Goal: Complete application form

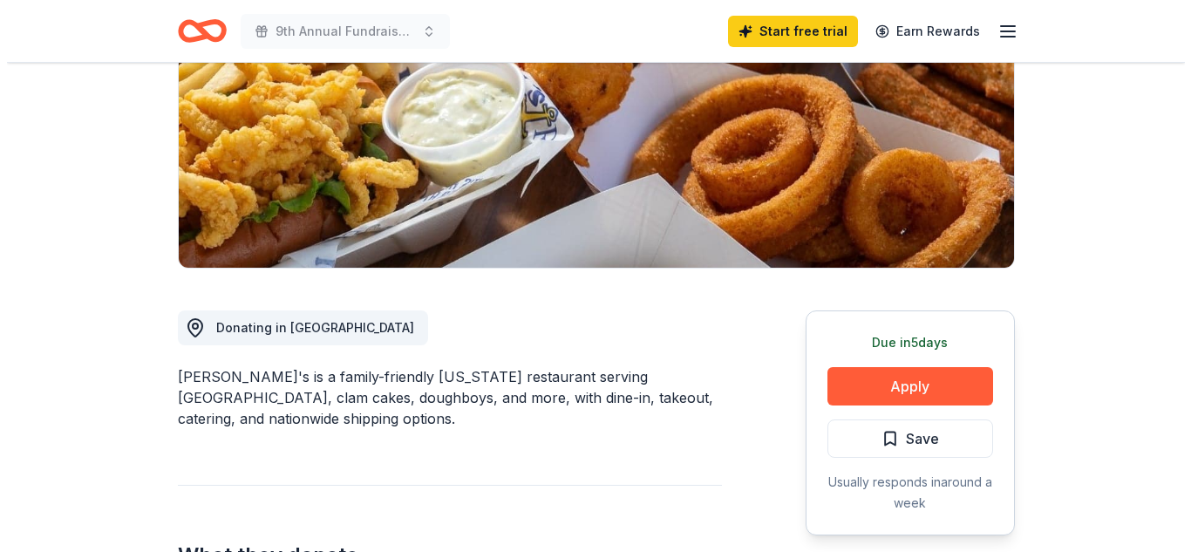
scroll to position [436, 0]
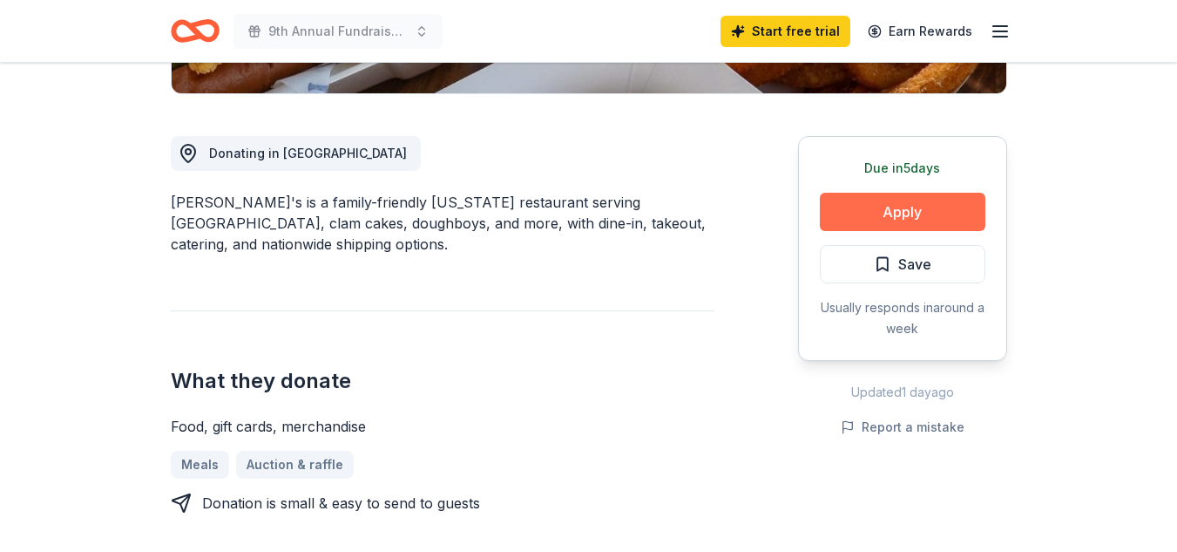
click at [899, 209] on button "Apply" at bounding box center [903, 212] width 166 height 38
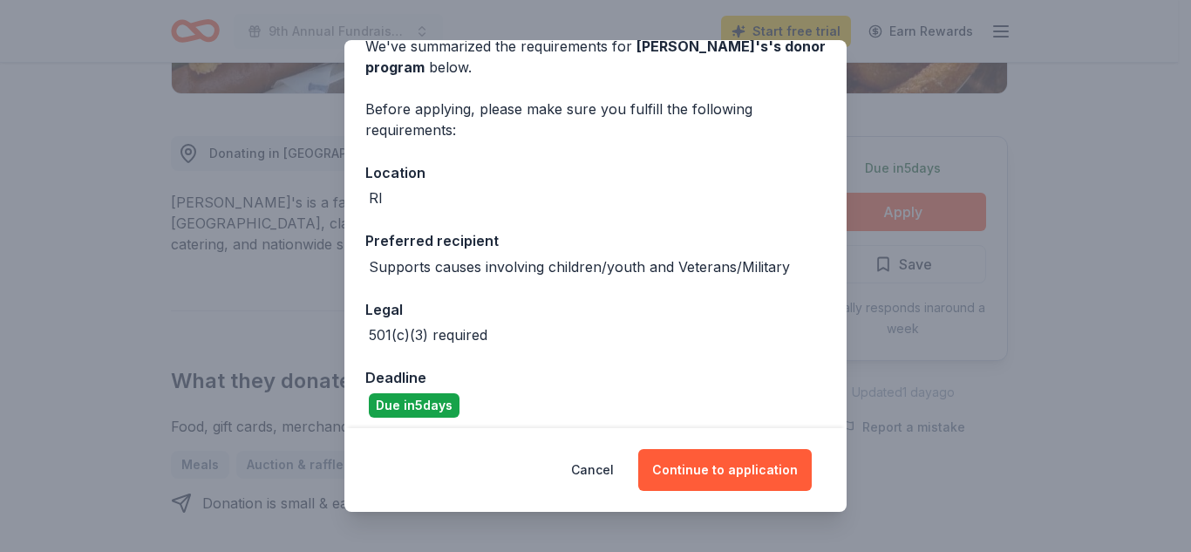
scroll to position [99, 0]
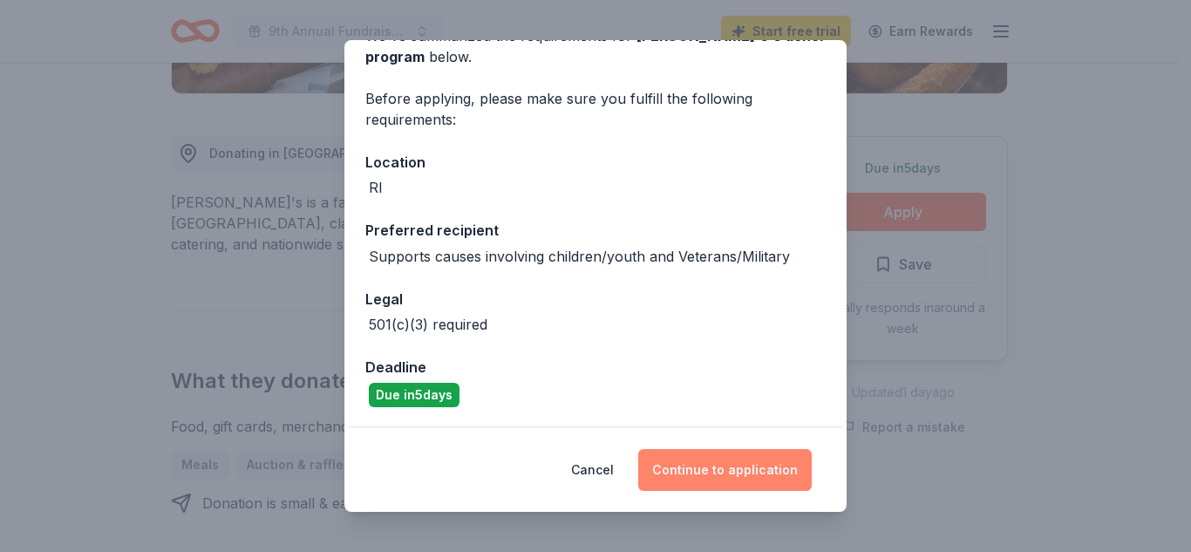
click at [704, 465] on button "Continue to application" at bounding box center [724, 470] width 173 height 42
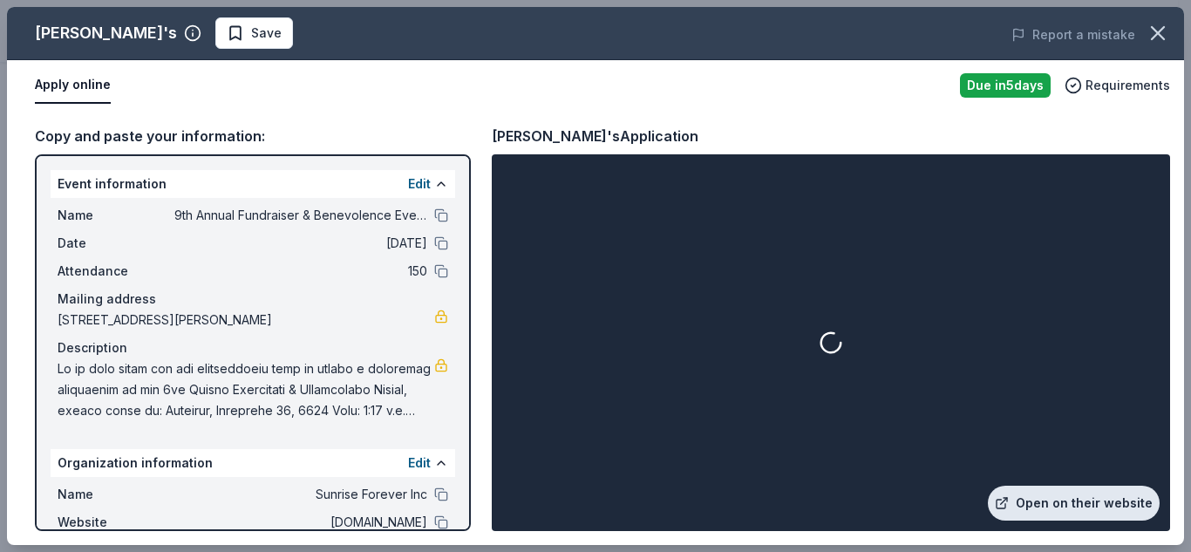
click at [1073, 496] on link "Open on their website" at bounding box center [1073, 502] width 172 height 35
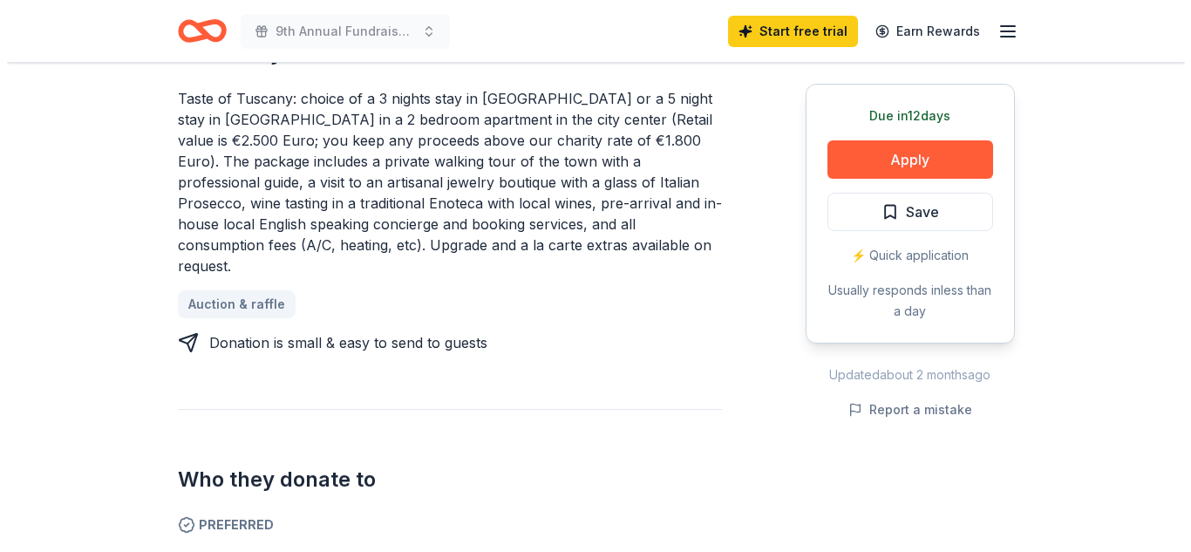
scroll to position [436, 0]
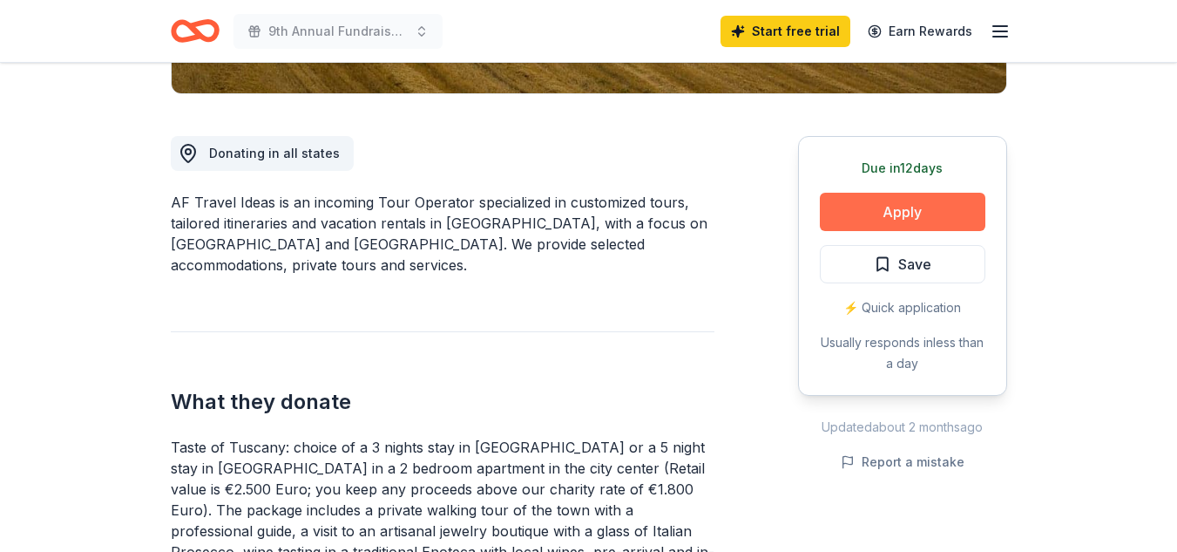
click at [906, 205] on button "Apply" at bounding box center [903, 212] width 166 height 38
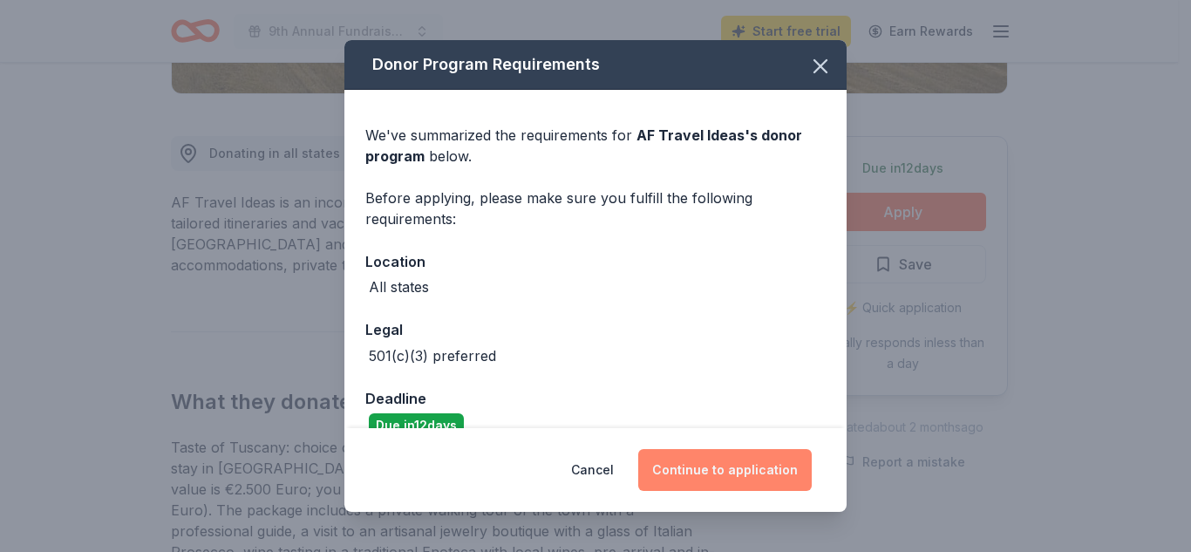
click at [712, 467] on button "Continue to application" at bounding box center [724, 470] width 173 height 42
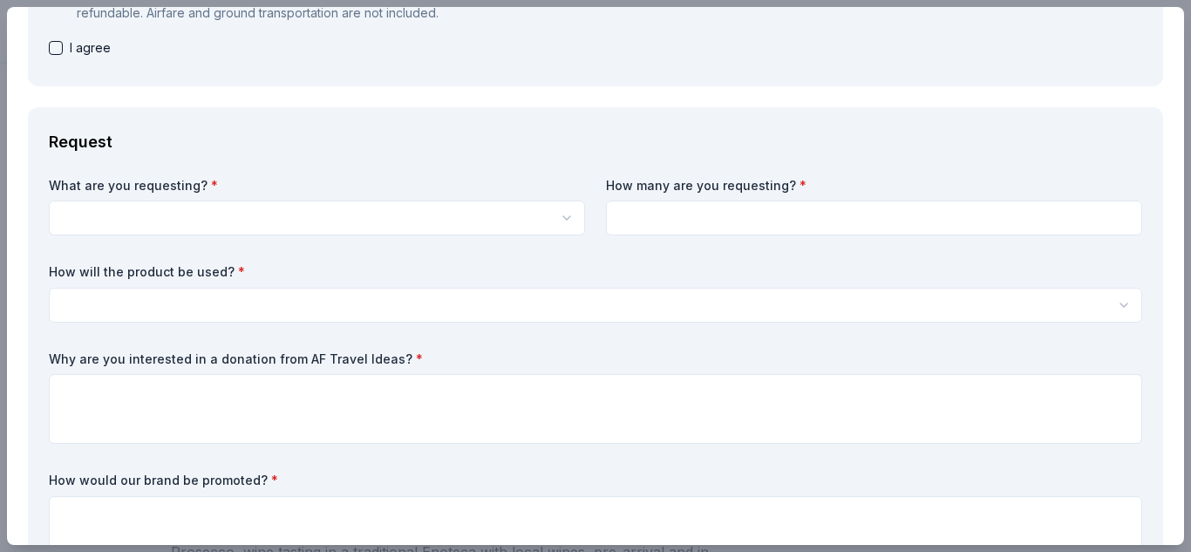
scroll to position [340, 0]
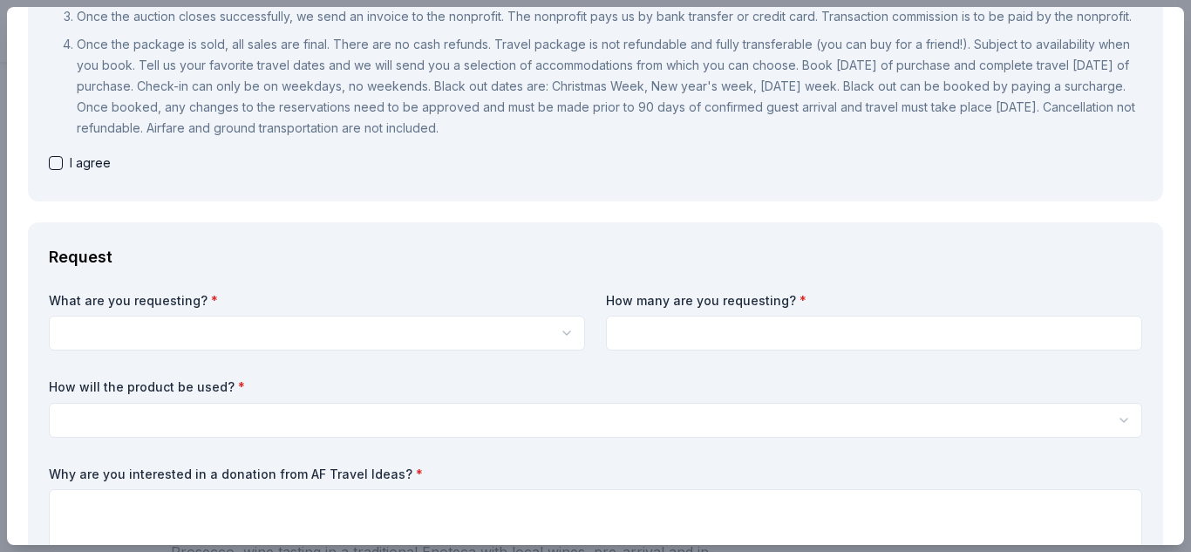
click at [56, 170] on button "button" at bounding box center [56, 163] width 14 height 14
checkbox input "true"
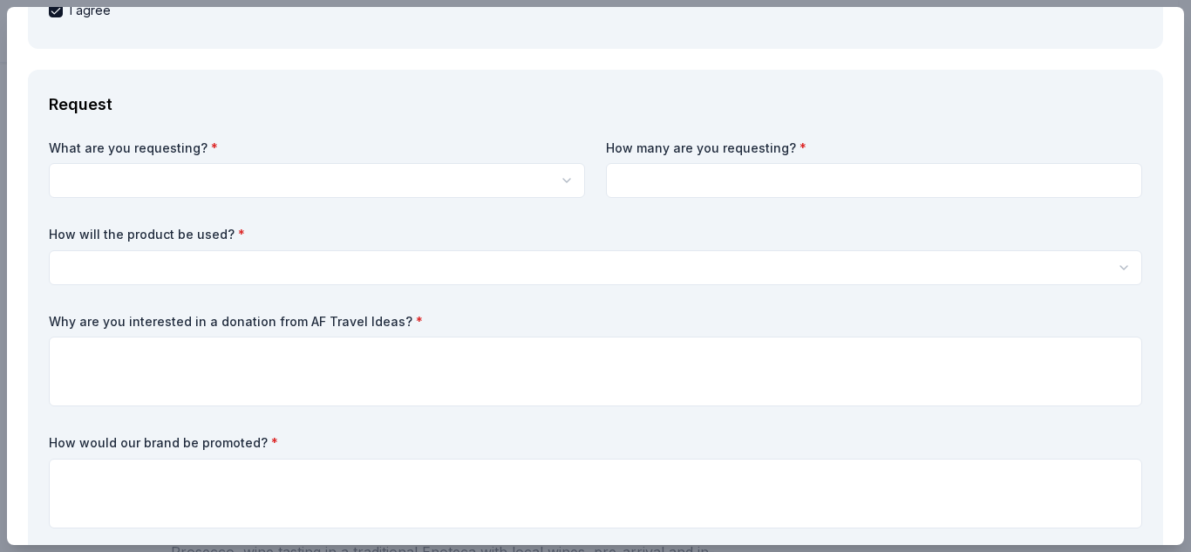
scroll to position [523, 0]
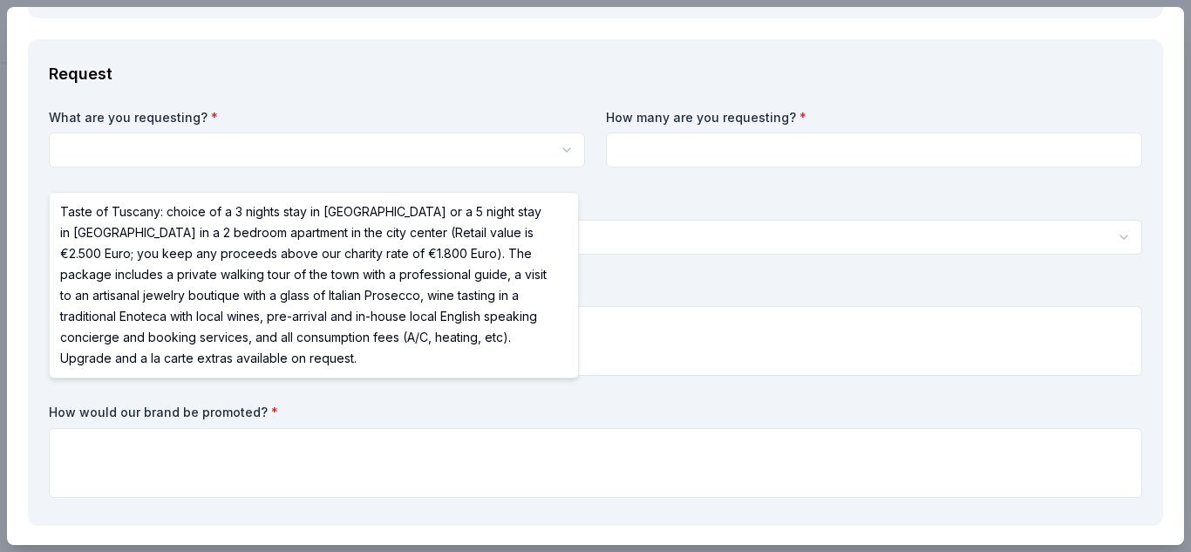
scroll to position [0, 0]
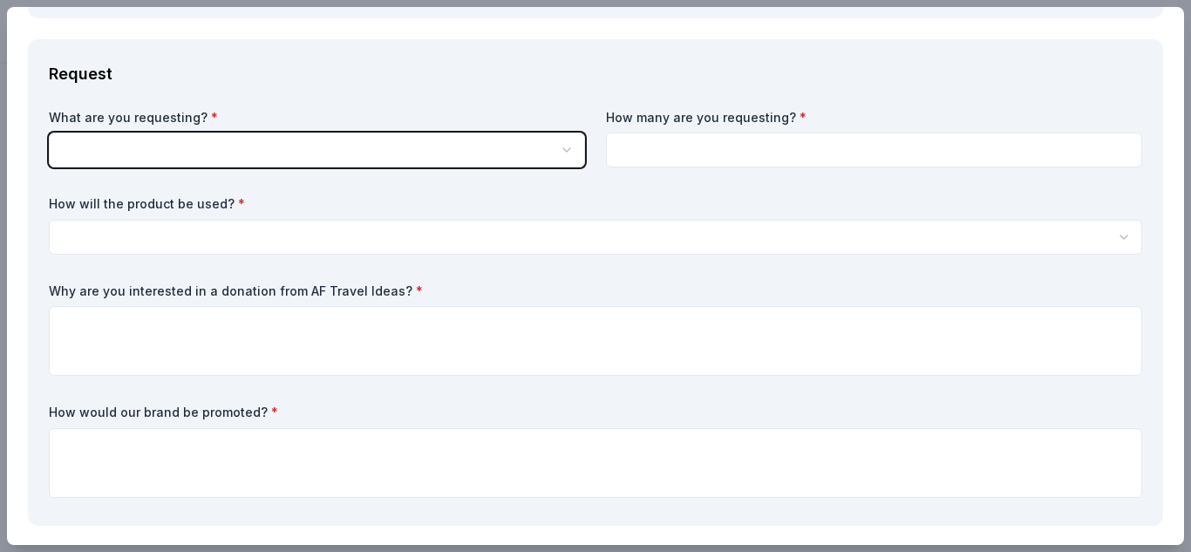
click at [560, 170] on html "9th Annual Fundraiser & Benevolence Event Save Apply Due [DATE] Share AF Travel…" at bounding box center [595, 276] width 1191 height 552
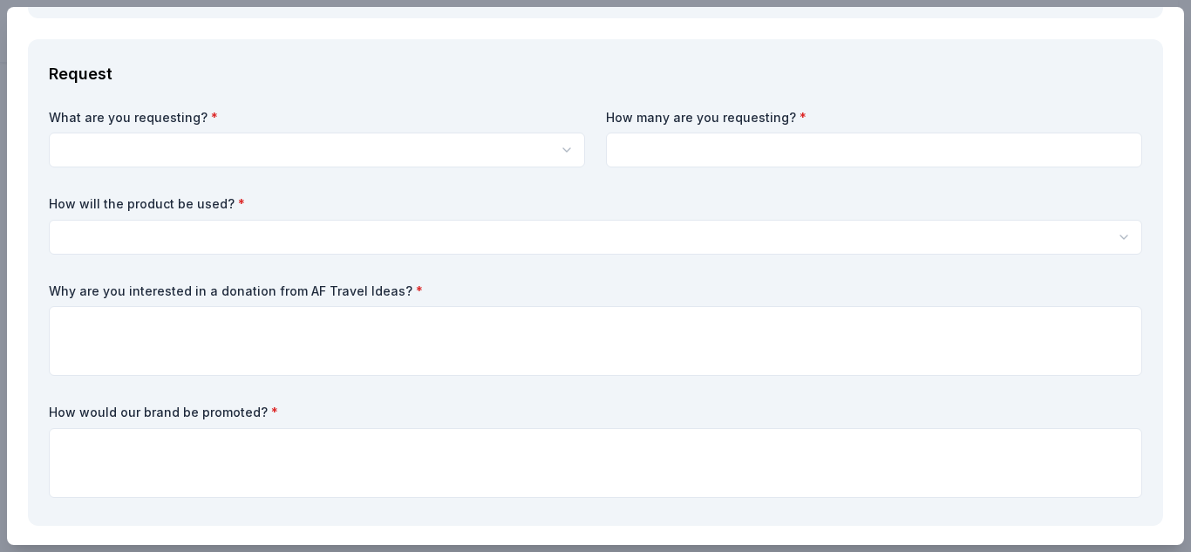
click at [566, 171] on html "9th Annual Fundraiser & Benevolence Event Save Apply Due [DATE] Share AF Travel…" at bounding box center [595, 276] width 1191 height 552
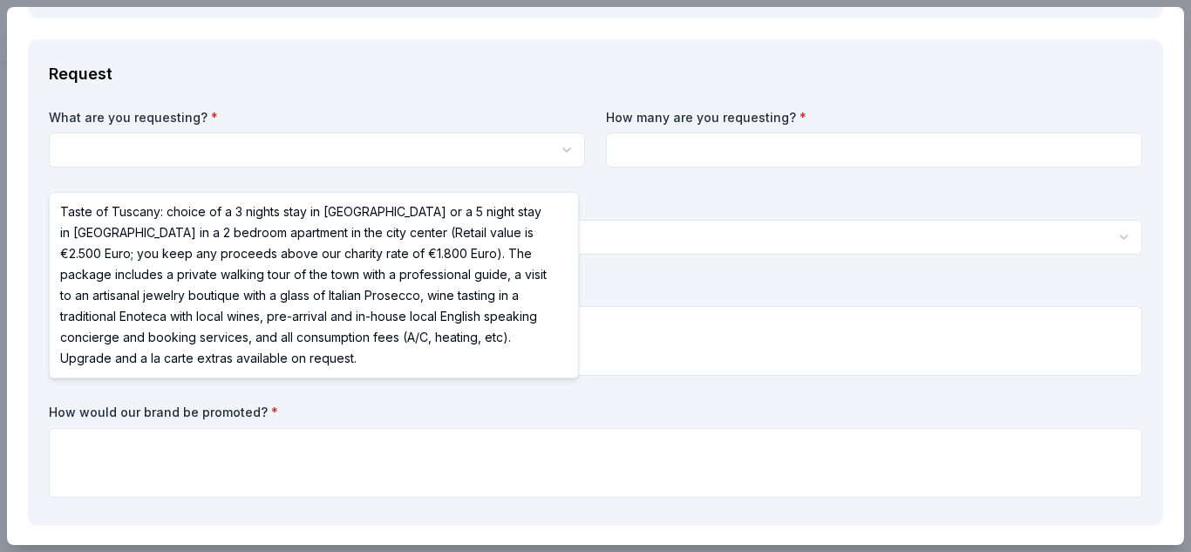
select select "Taste of Tuscany: choice of a 3 nights stay in [GEOGRAPHIC_DATA] or a 5 night s…"
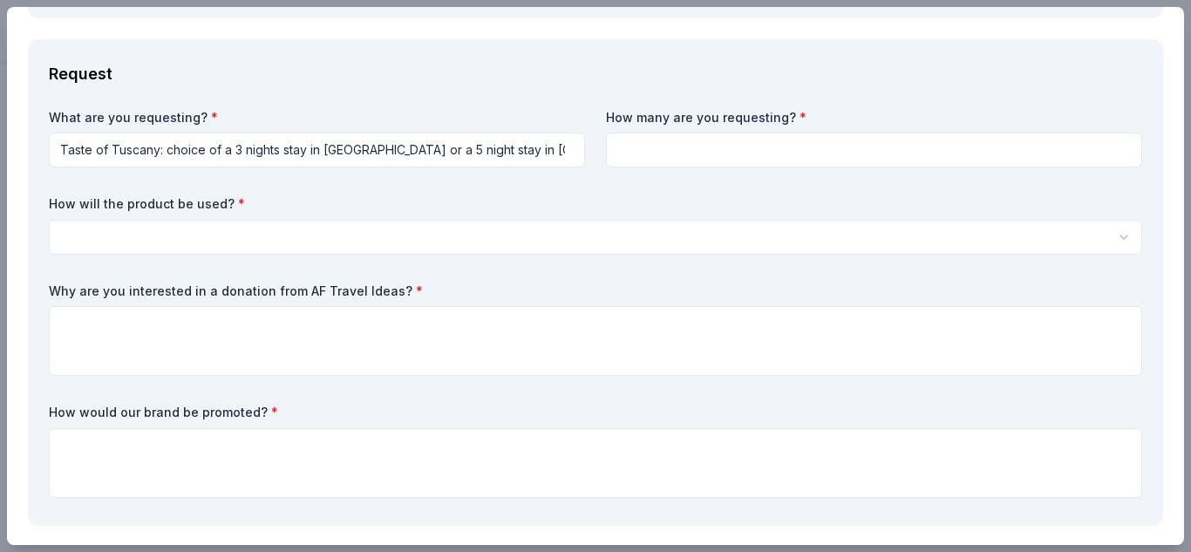
click at [661, 166] on input at bounding box center [874, 149] width 536 height 35
type input "2"
click at [100, 260] on html "9th Annual Fundraiser & Benevolence Event Save Apply Due [DATE] Share AF Travel…" at bounding box center [595, 276] width 1191 height 552
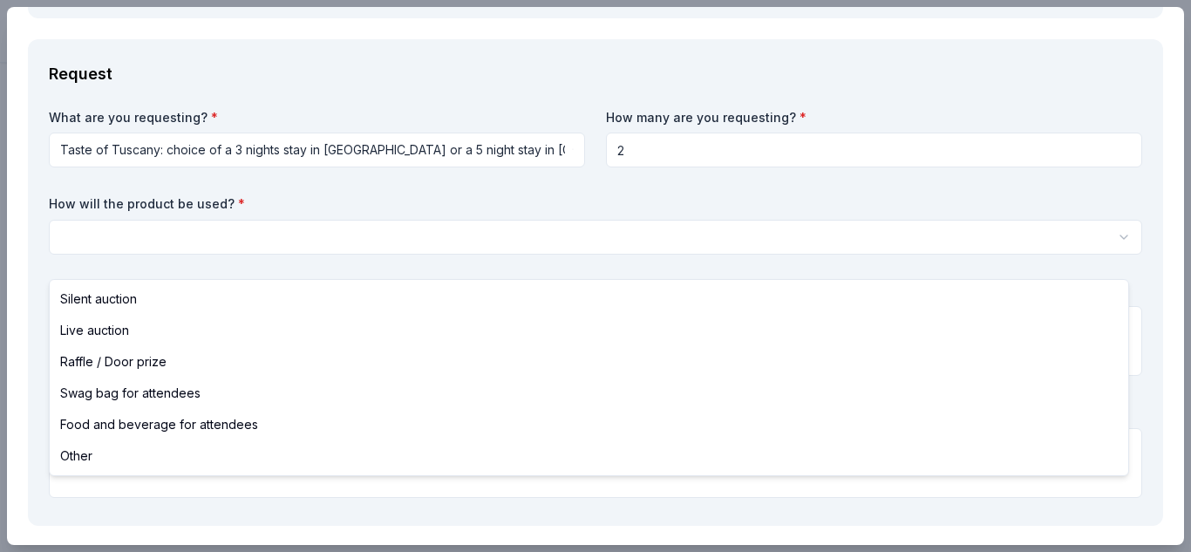
select select "silentAuction"
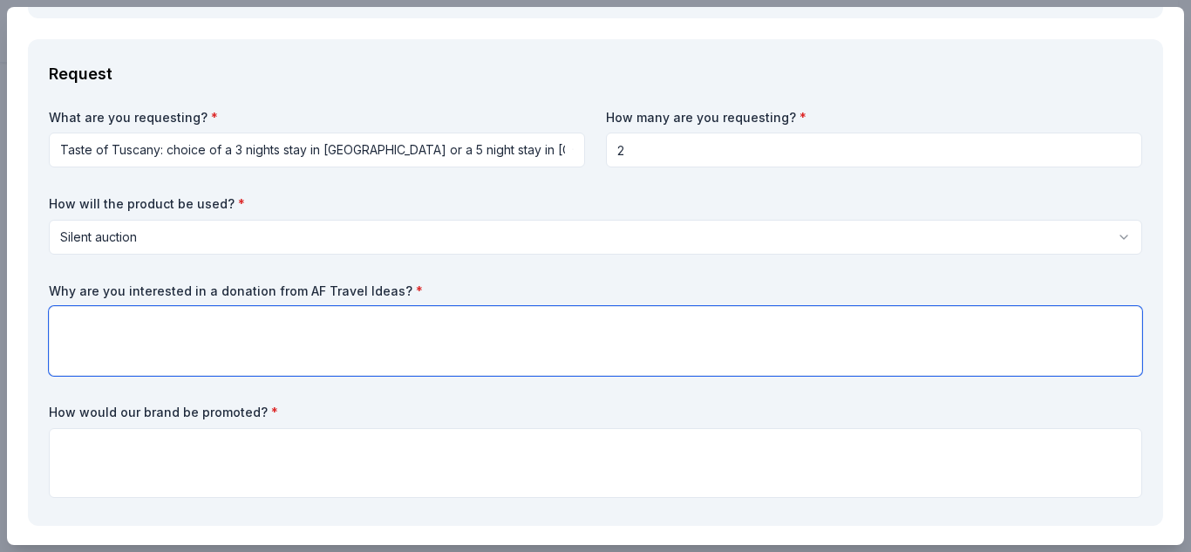
click at [122, 358] on textarea at bounding box center [595, 341] width 1093 height 70
click at [86, 345] on textarea "This donation will help support our programs" at bounding box center [595, 341] width 1093 height 70
click at [436, 347] on textarea "Proceeds from this donation will help support our programs" at bounding box center [595, 341] width 1093 height 70
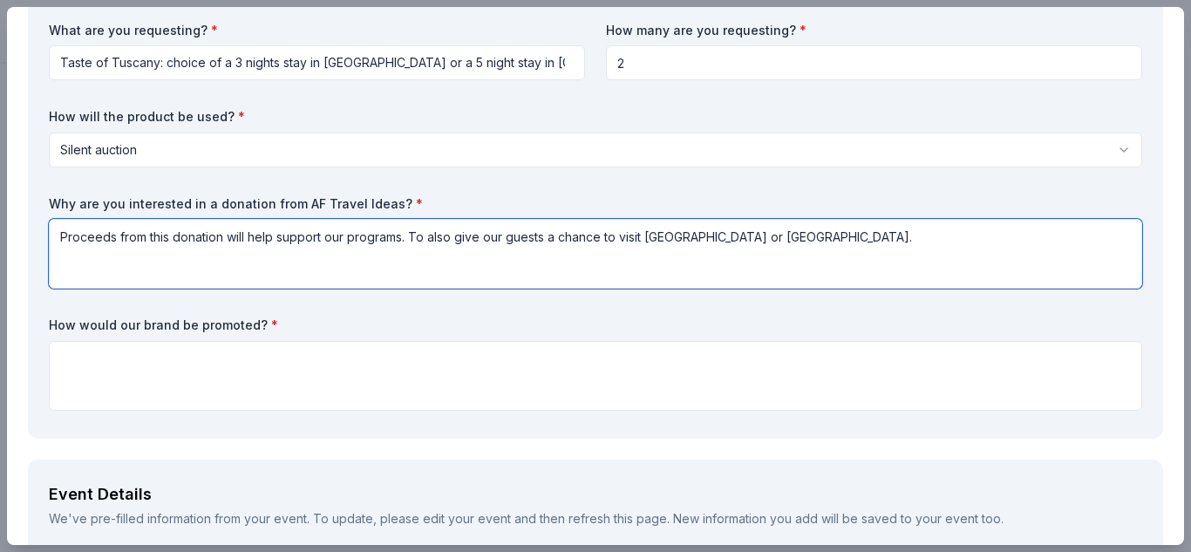
scroll to position [697, 0]
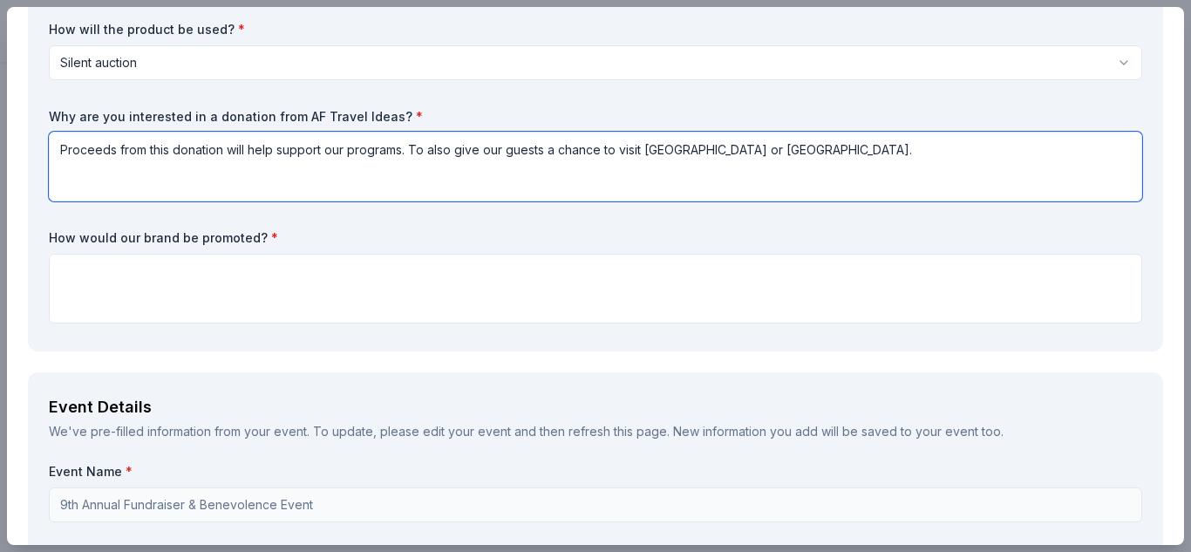
type textarea "Proceeds from this donation will help support our programs. To also give our gu…"
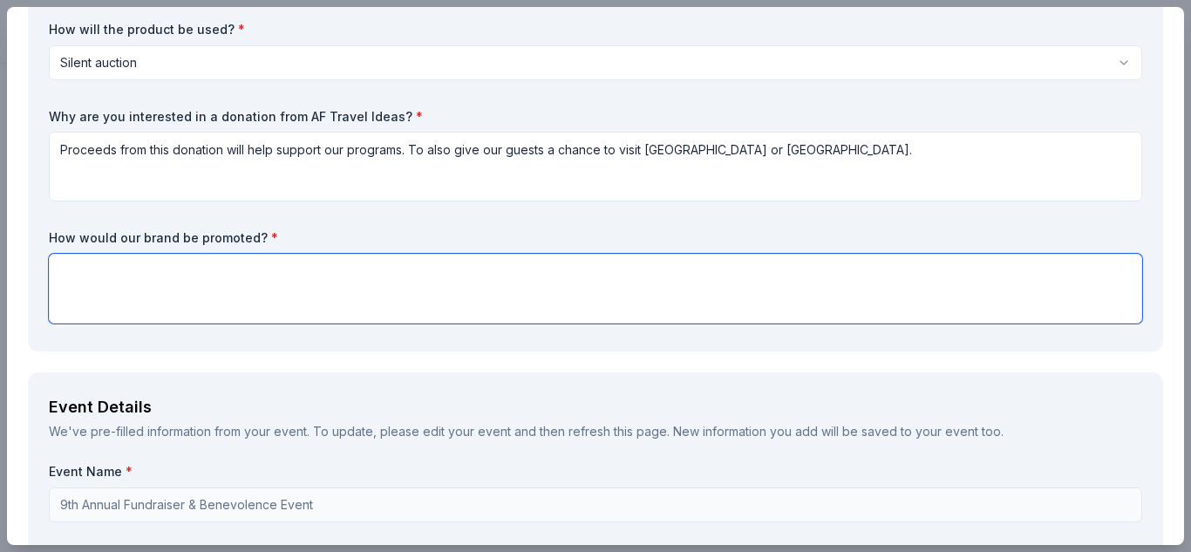
click at [187, 298] on textarea at bounding box center [595, 289] width 1093 height 70
click at [160, 294] on textarea "Social media. sovenir program" at bounding box center [595, 289] width 1093 height 70
click at [152, 293] on textarea "Social media. sovenir program" at bounding box center [595, 289] width 1093 height 70
click at [244, 291] on textarea "Social media. souvenir program" at bounding box center [595, 289] width 1093 height 70
click at [133, 292] on textarea "Social media. souvenir program," at bounding box center [595, 289] width 1093 height 70
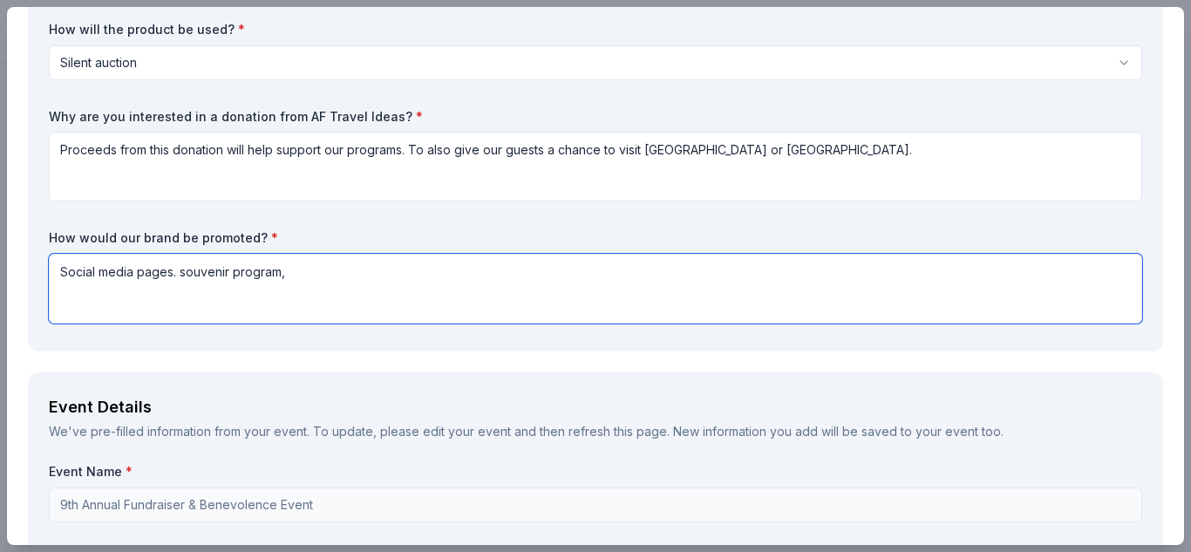
click at [297, 290] on textarea "Social media pages. souvenir program," at bounding box center [595, 289] width 1093 height 70
type textarea "Social media pages. souvenir program,"
